Goal: Information Seeking & Learning: Learn about a topic

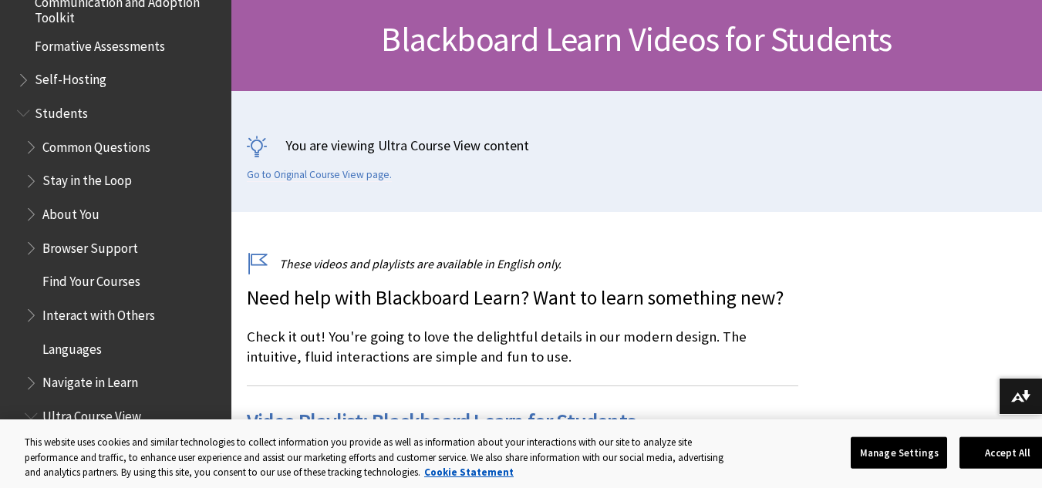
scroll to position [1331, 0]
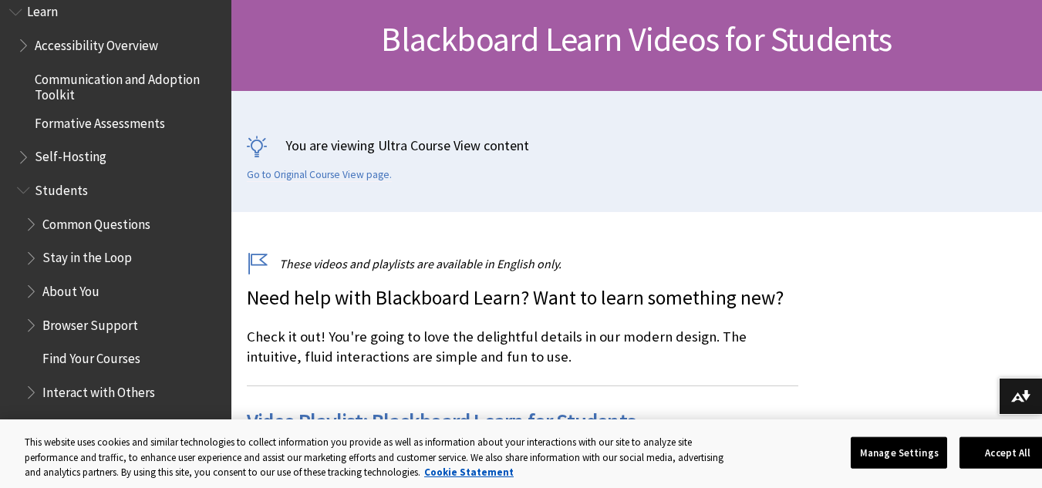
click at [72, 191] on span "Students" at bounding box center [61, 187] width 53 height 21
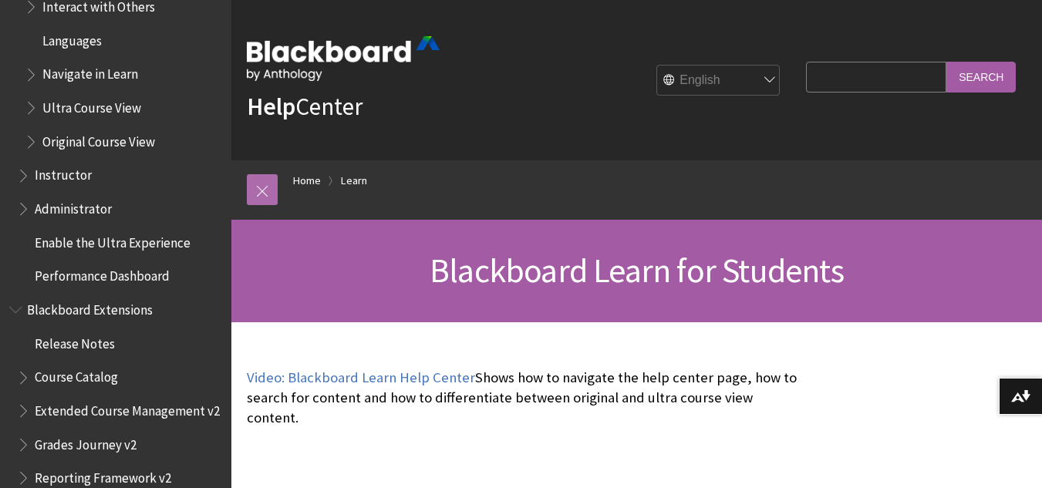
click at [266, 191] on link at bounding box center [262, 189] width 31 height 31
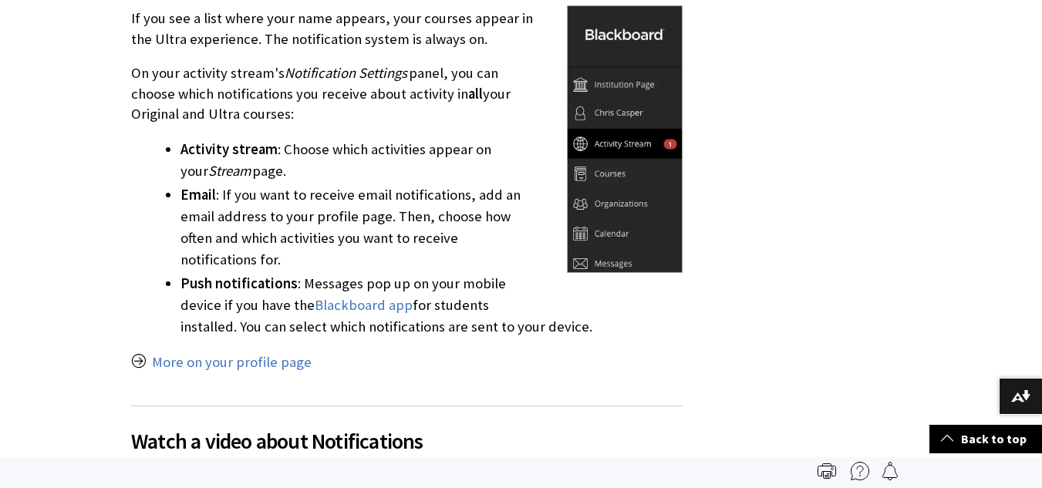
scroll to position [540, 0]
